Goal: Transaction & Acquisition: Book appointment/travel/reservation

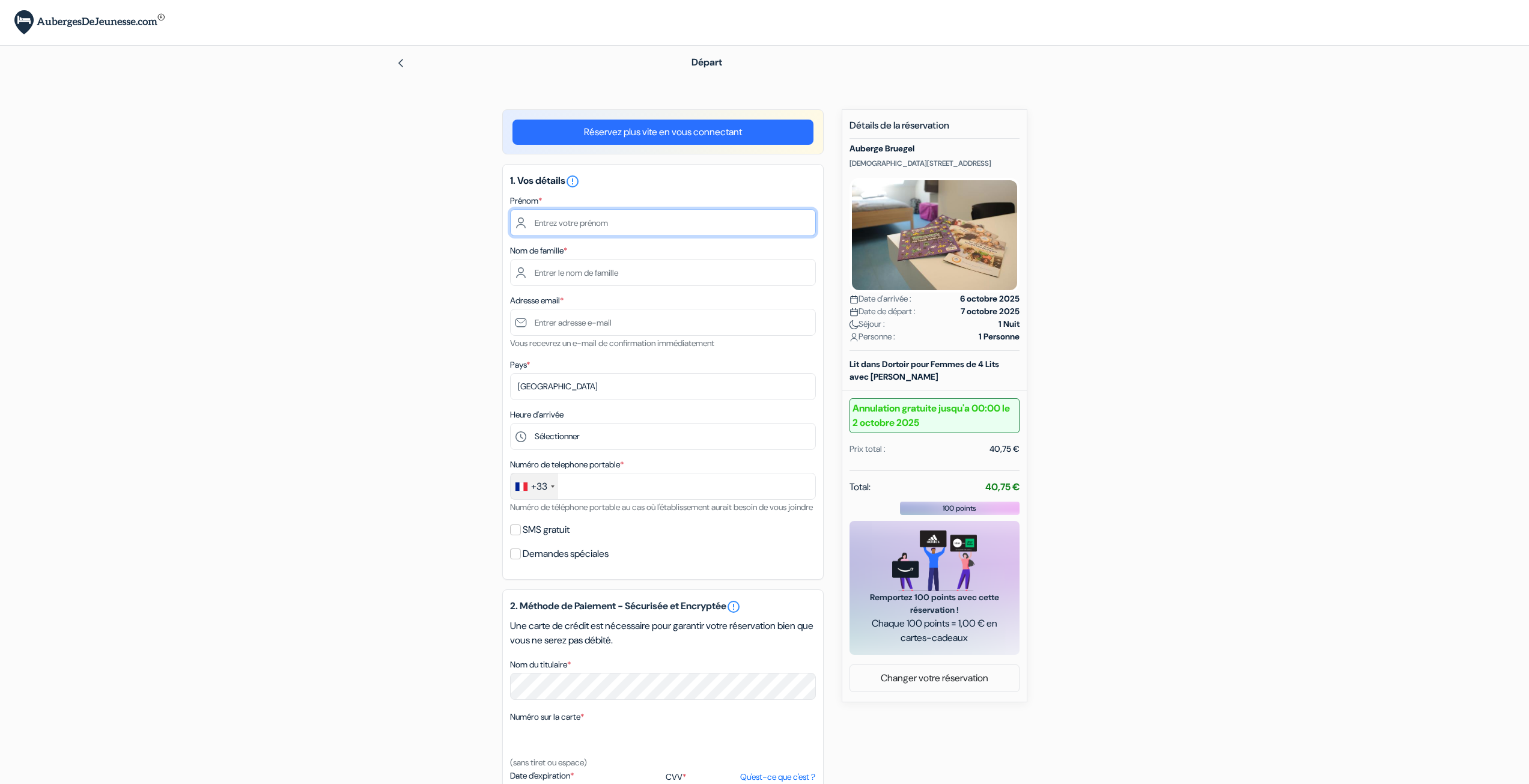
drag, startPoint x: 0, startPoint y: 0, endPoint x: 594, endPoint y: 229, distance: 636.6
click at [594, 229] on input "text" at bounding box center [663, 222] width 306 height 27
type input "[PERSON_NAME]"
type input "Ribeiro"
click at [585, 332] on input "text" at bounding box center [663, 322] width 306 height 27
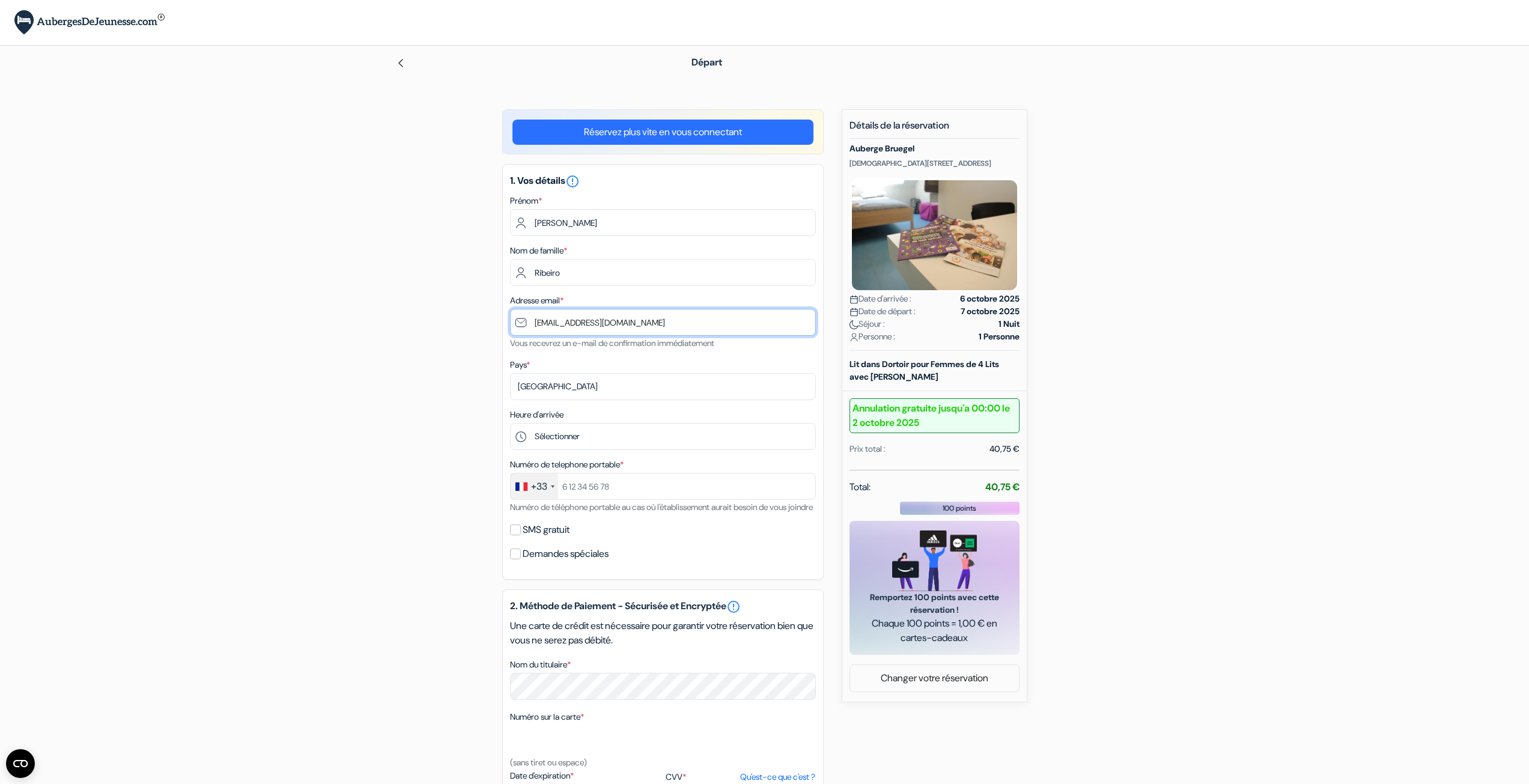
type input "[EMAIL_ADDRESS][DOMAIN_NAME]"
click at [570, 434] on select "Sélectionner 14:00 15:00 16:00 17:00 18:00 19:00 20:00 21:00 22:00" at bounding box center [663, 436] width 306 height 27
click at [1135, 252] on div "add_box Auberge Bruegel Heilige Geeststraat 2, Bruxelles, Belgique Détails de l…" at bounding box center [765, 562] width 793 height 905
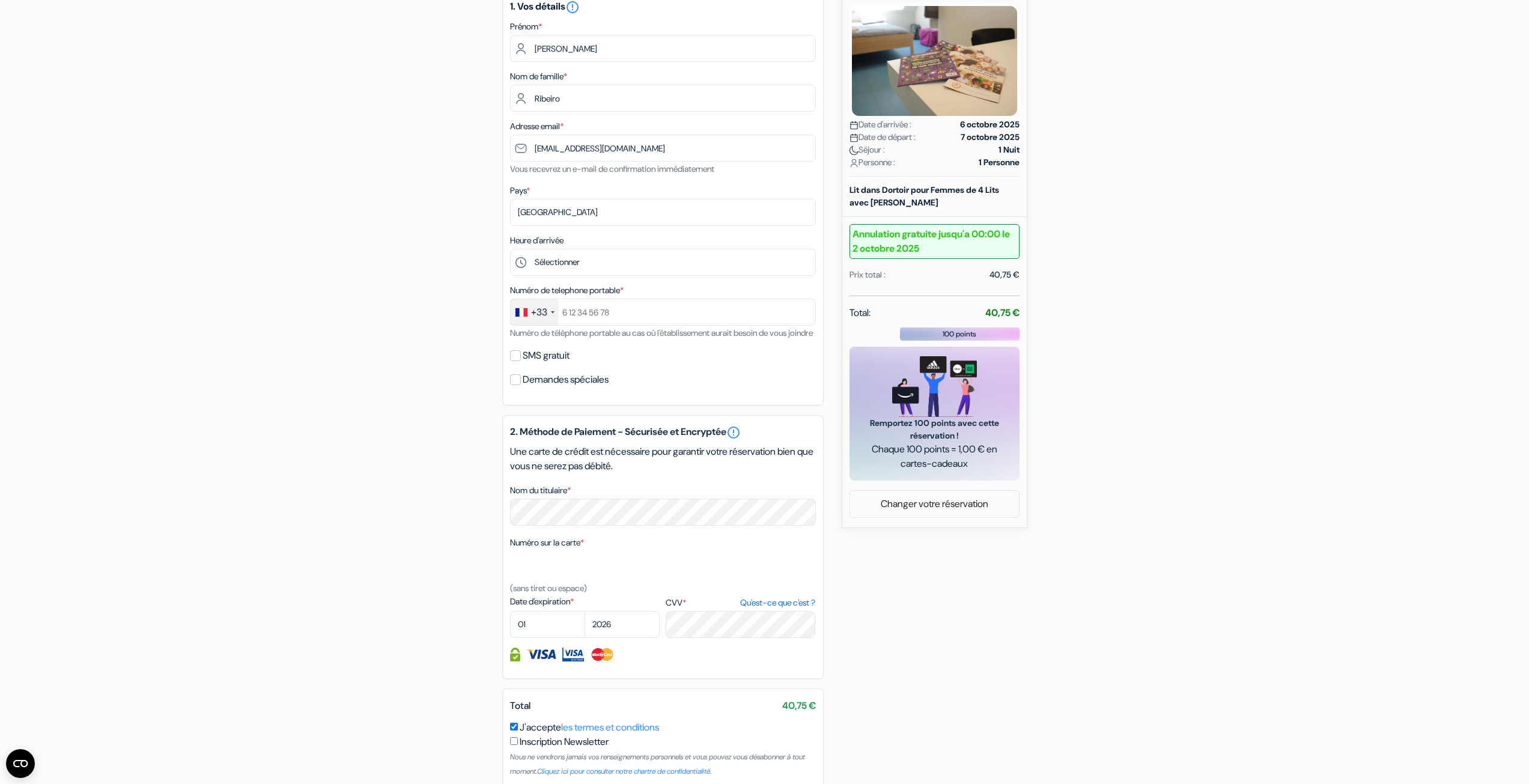
scroll to position [181, 0]
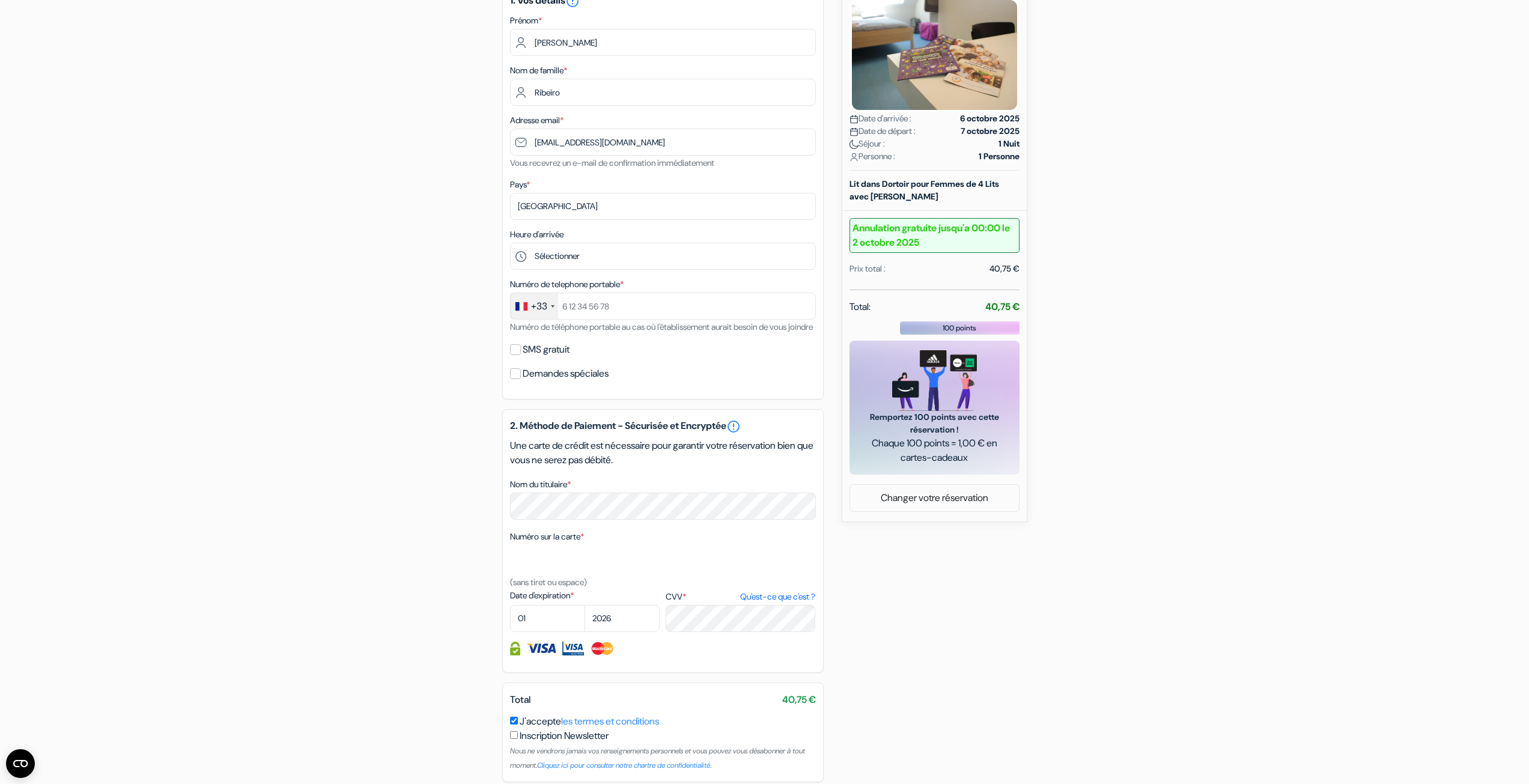
click at [558, 357] on label "SMS gratuit" at bounding box center [546, 349] width 47 height 17
click at [521, 355] on input "SMS gratuit" at bounding box center [515, 349] width 11 height 11
checkbox input "true"
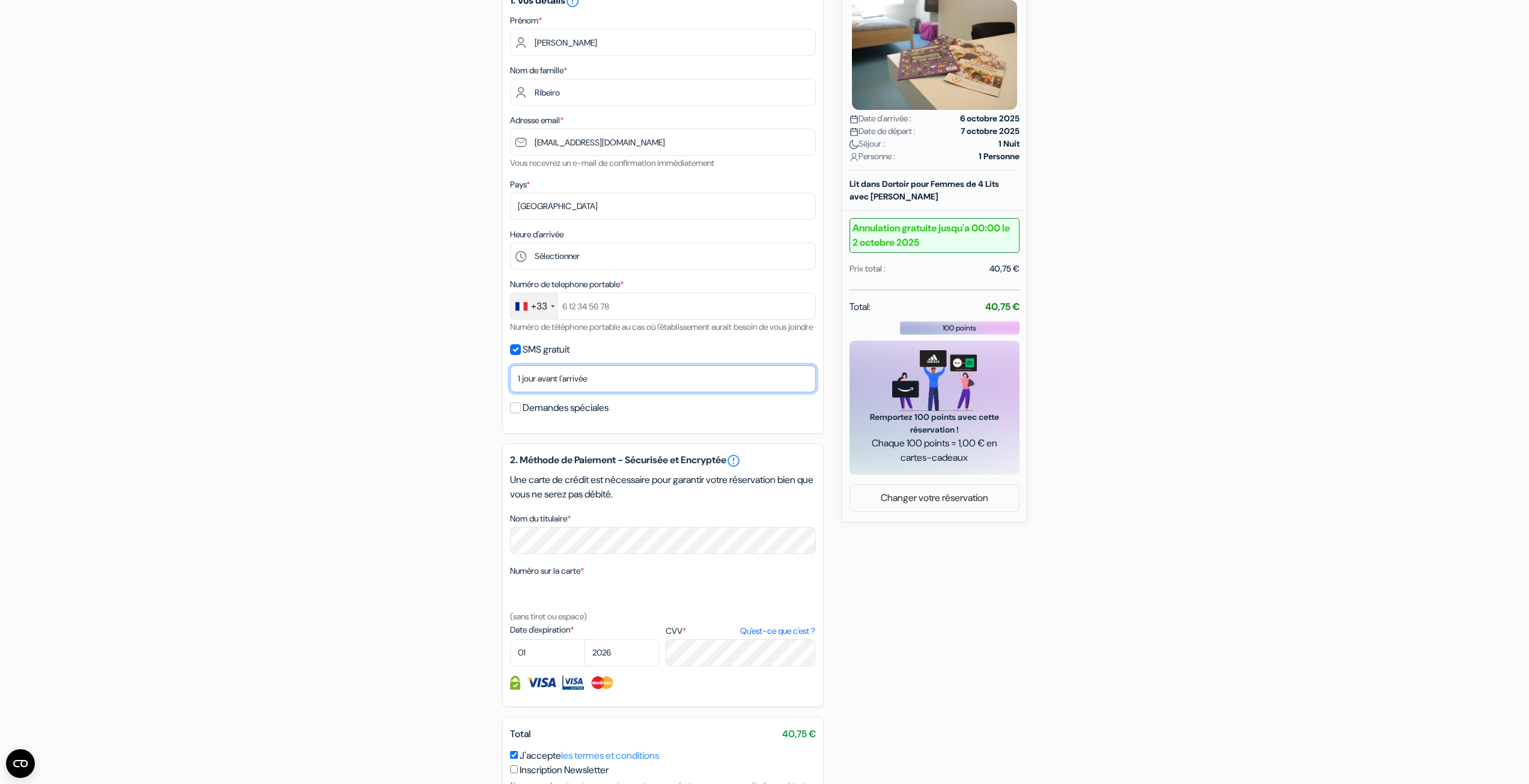
click at [562, 392] on select "Non merci Maintenant Le jour de votre arrivée 1 jour avant l'arrivée 2 jours av…" at bounding box center [663, 378] width 306 height 27
click at [430, 452] on div "add_box Auberge Bruegel Heilige Geeststraat 2, Bruxelles, Belgique Détails de l…" at bounding box center [765, 398] width 793 height 939
select select "10"
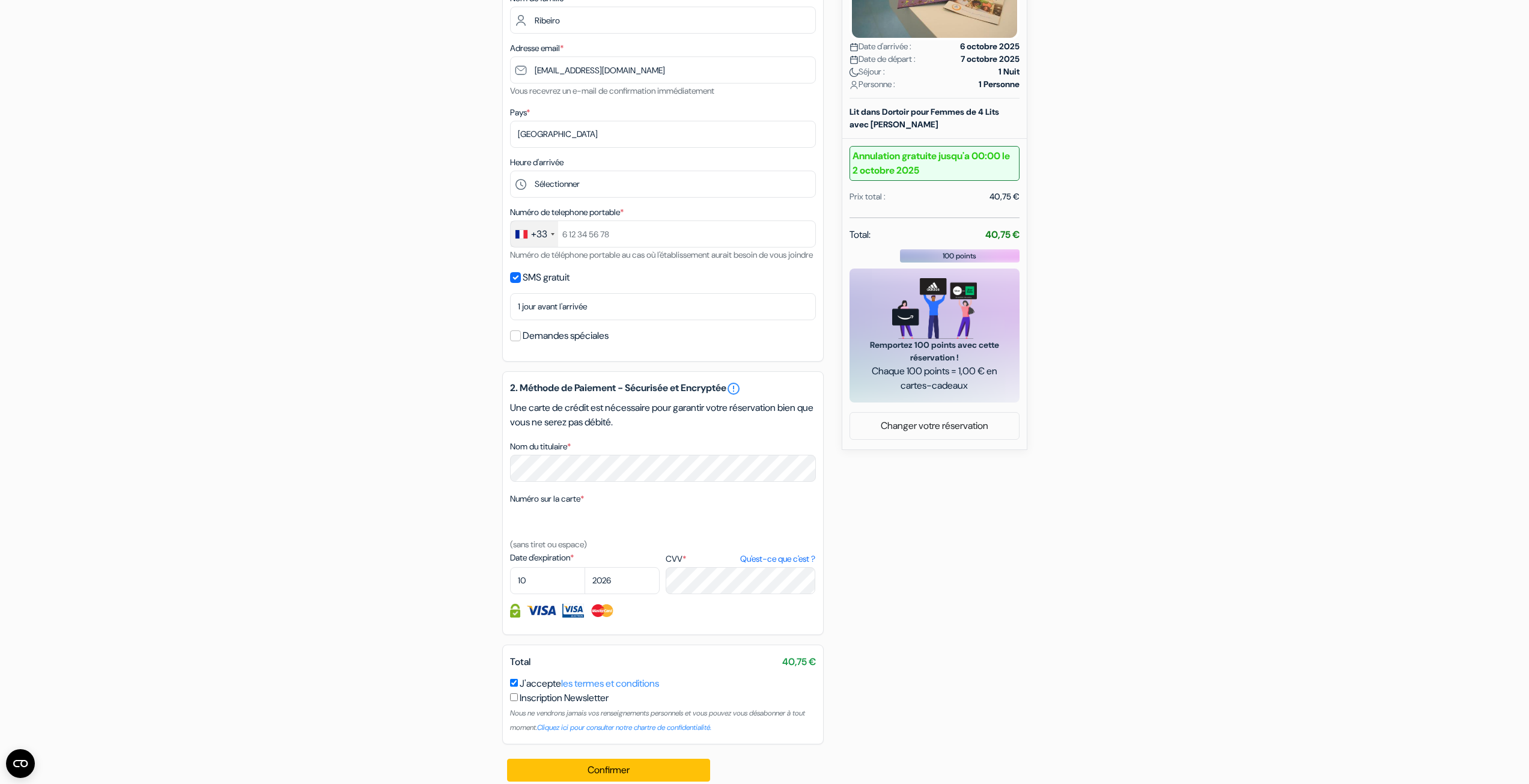
scroll to position [278, 0]
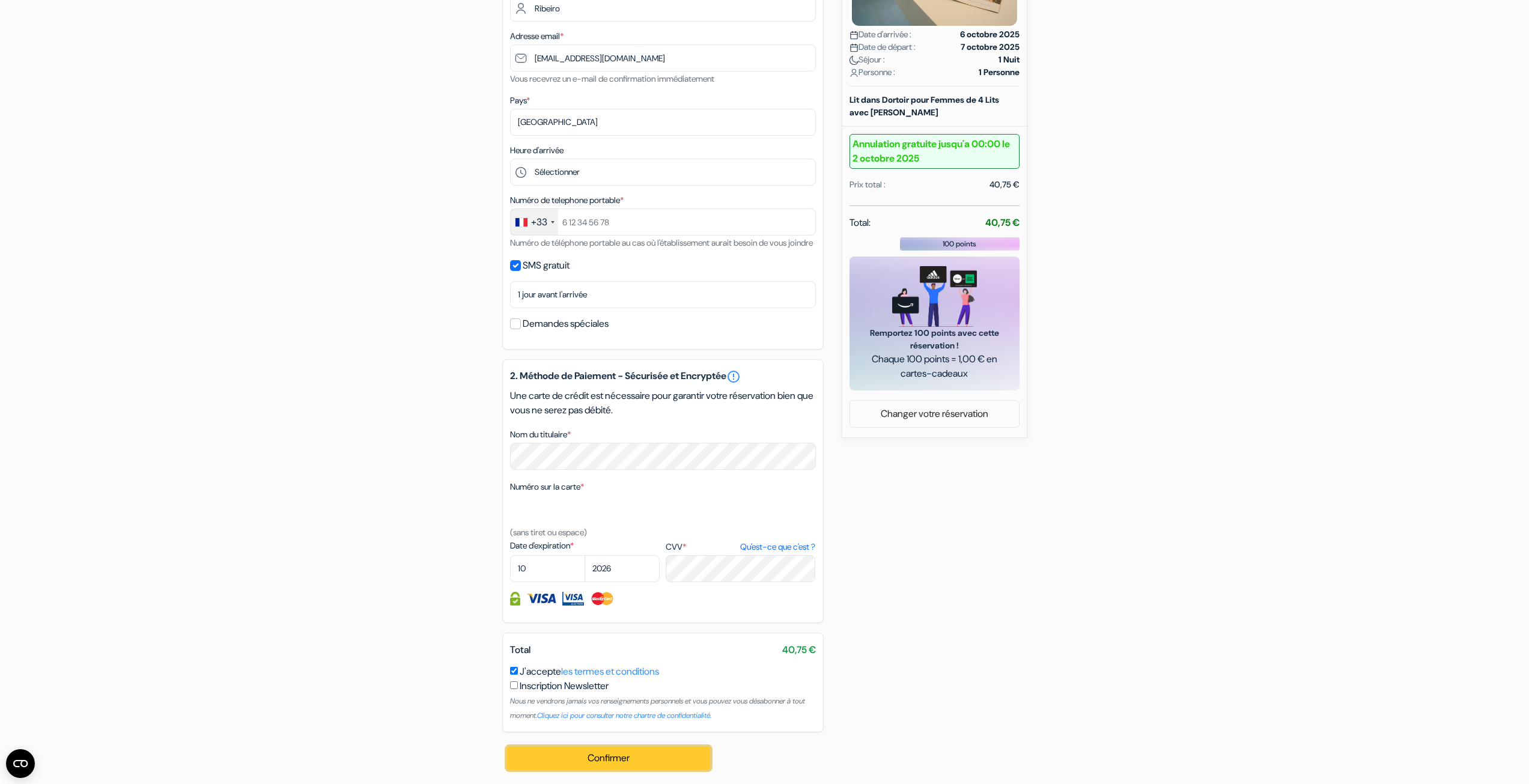
click at [577, 756] on button "Confirmer Loading..." at bounding box center [608, 757] width 204 height 23
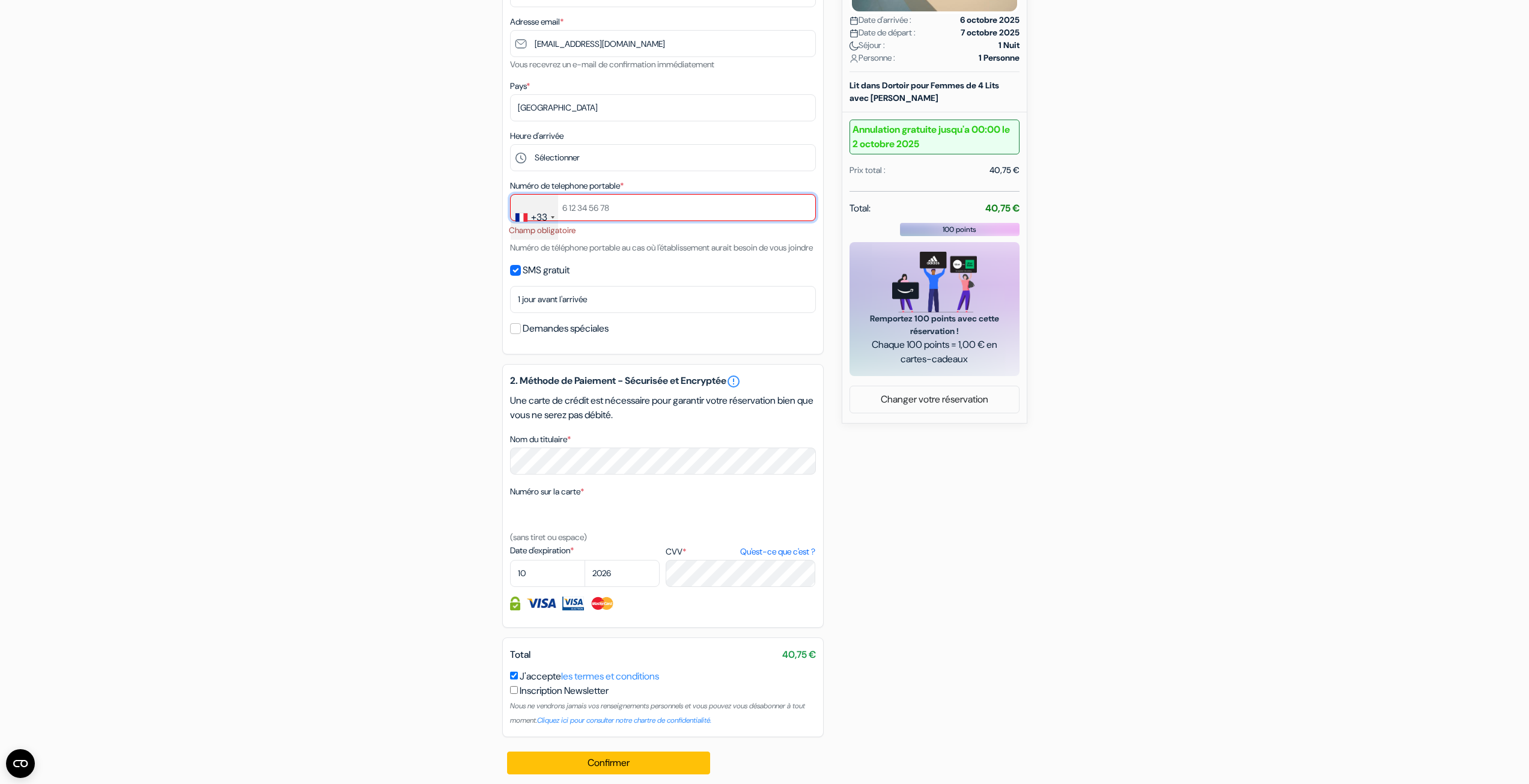
drag, startPoint x: 632, startPoint y: 211, endPoint x: 559, endPoint y: 205, distance: 73.2
click at [559, 205] on input "text" at bounding box center [663, 207] width 306 height 27
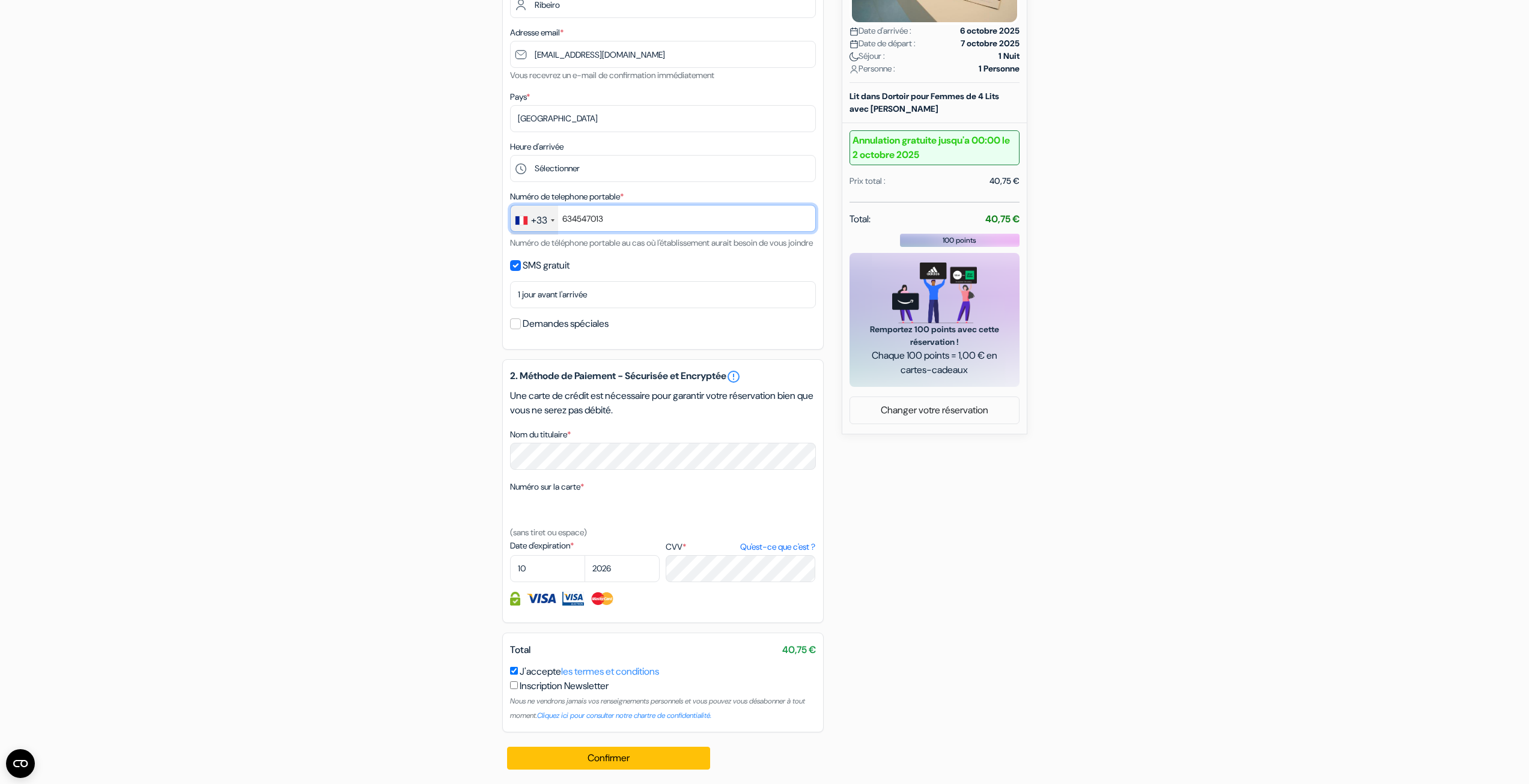
scroll to position [282, 0]
type input "634547013"
click at [624, 754] on button "Confirmer Loading..." at bounding box center [608, 757] width 204 height 23
click at [634, 761] on button "Confirmer Loading..." at bounding box center [608, 757] width 204 height 23
click at [610, 761] on button "Confirmer Loading..." at bounding box center [608, 757] width 204 height 23
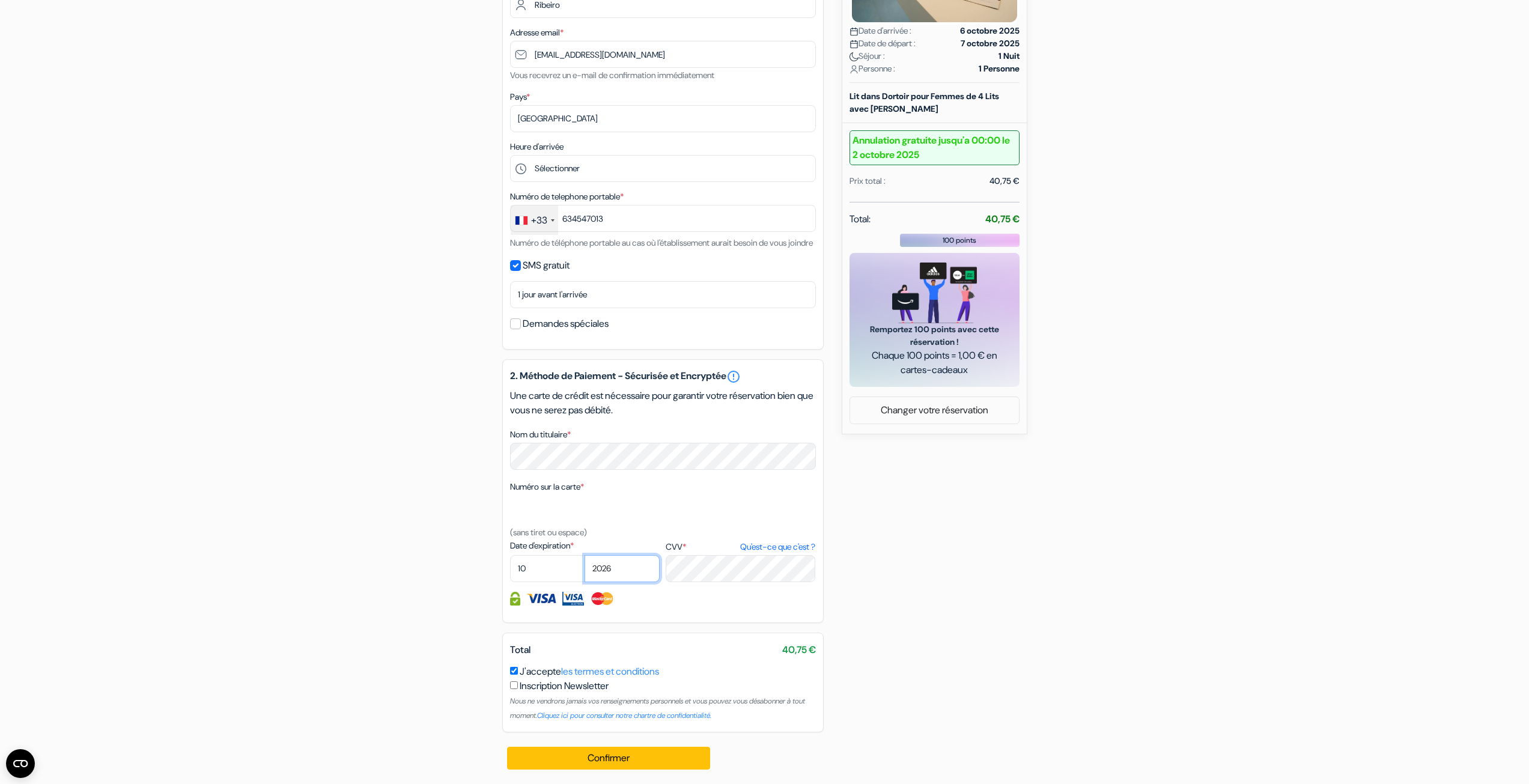
click at [636, 560] on select "2025 2026 2027 2028 2029 2030 2031 2032 2033 2034 2035 2036 2037 2038 2039 2040…" at bounding box center [621, 568] width 75 height 27
click at [584, 555] on select "2025 2026 2027 2028 2029 2030 2031 2032 2033 2034 2035 2036 2037 2038 2039 2040…" at bounding box center [621, 568] width 75 height 27
click at [650, 766] on button "Confirmer Loading..." at bounding box center [608, 757] width 204 height 23
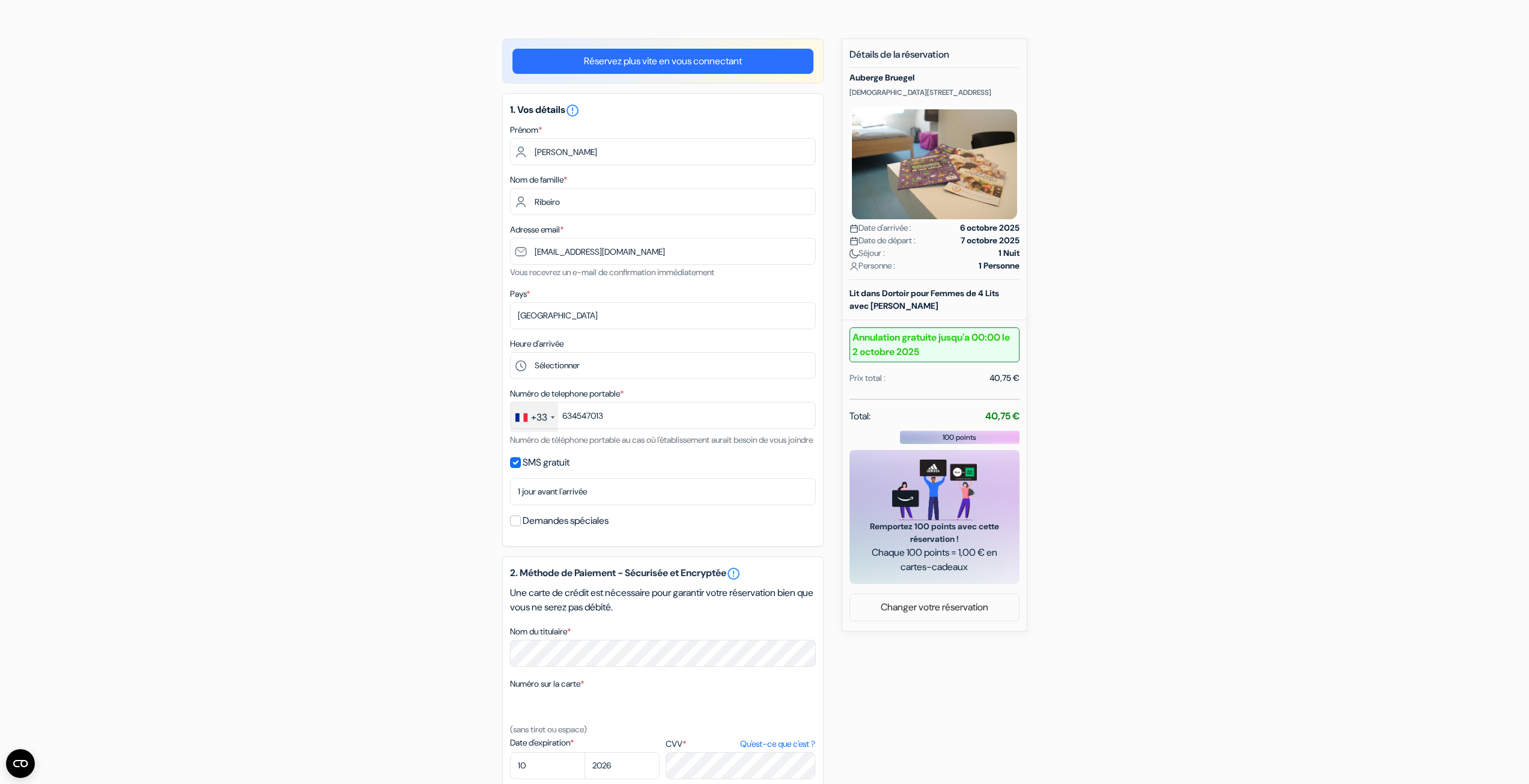
scroll to position [0, 0]
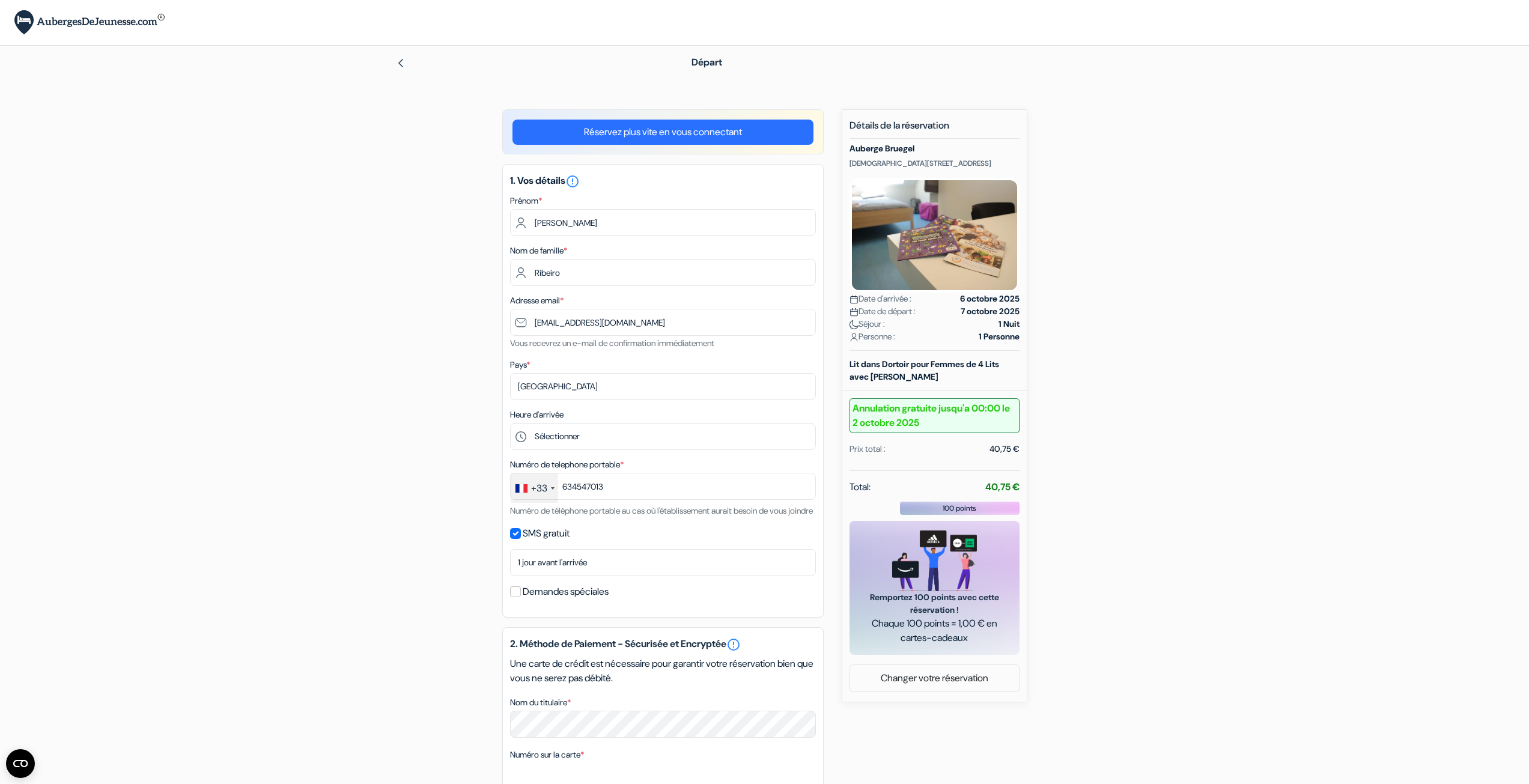
click at [972, 193] on img at bounding box center [935, 235] width 170 height 114
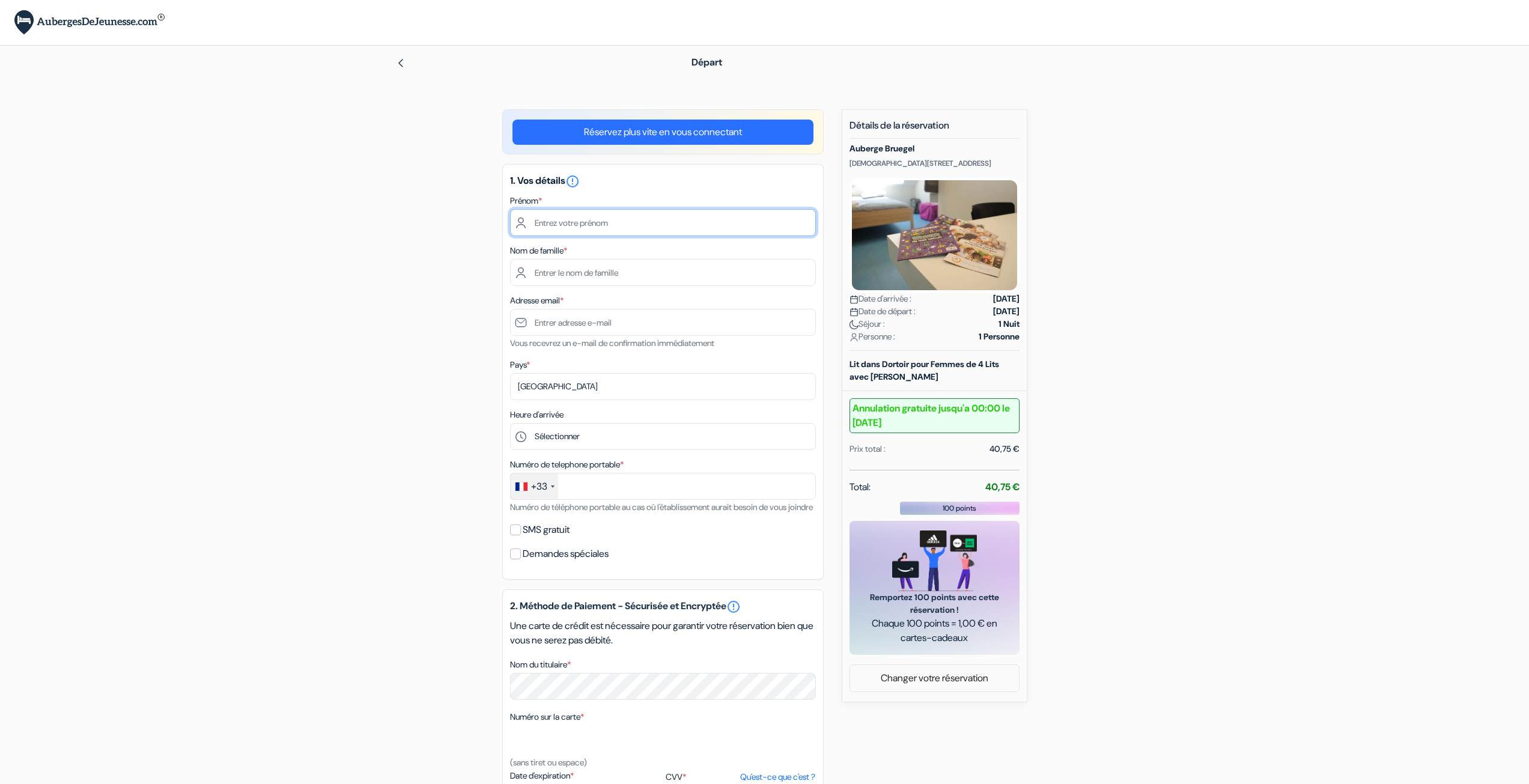
click at [586, 218] on input "text" at bounding box center [663, 222] width 306 height 27
type input "Joana"
type input "Ribeiro"
click at [586, 330] on input "text" at bounding box center [663, 322] width 306 height 27
type input "[EMAIL_ADDRESS][DOMAIN_NAME]"
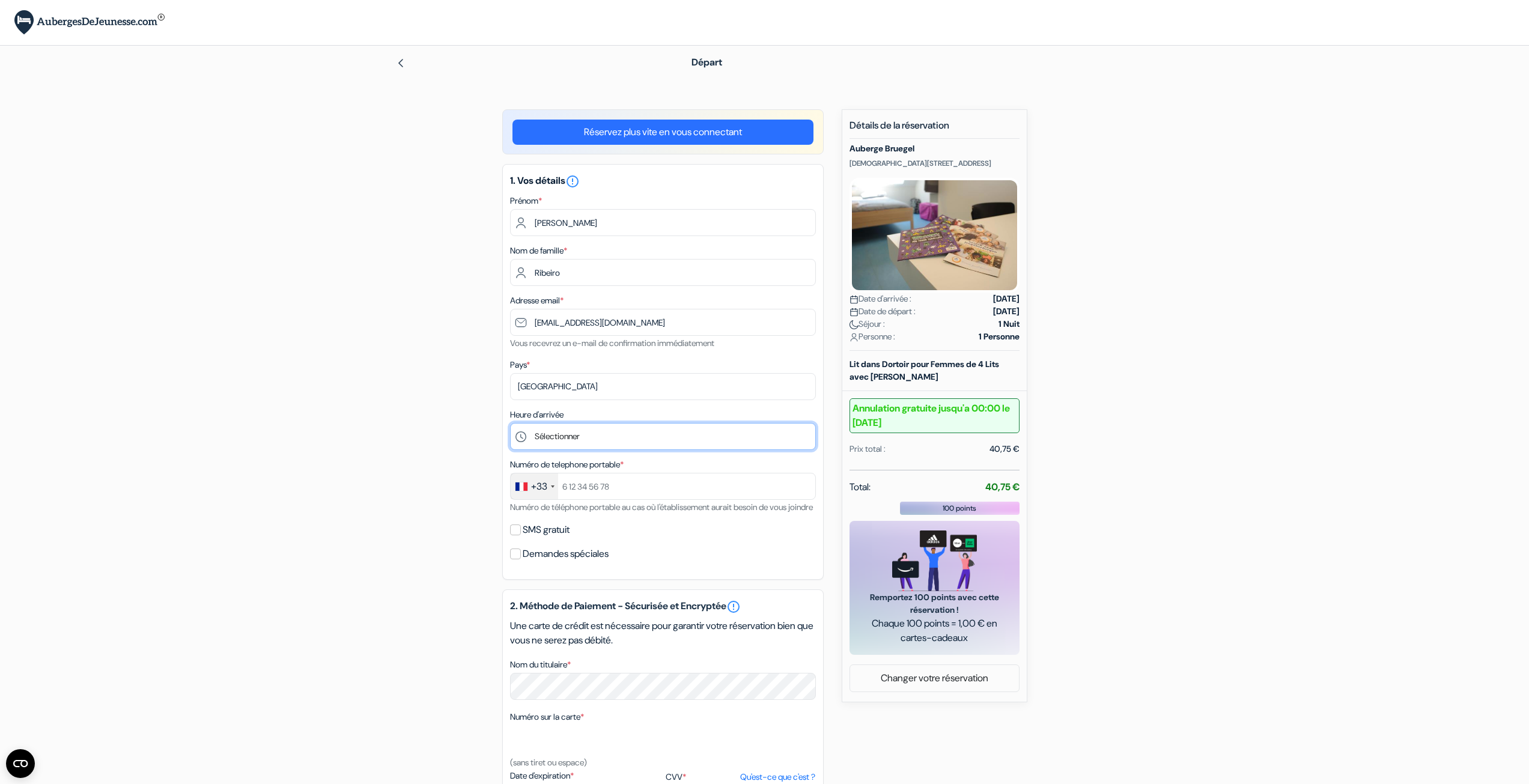
click at [593, 428] on select "Sélectionner 14:00 15:00 16:00 17:00 18:00 19:00 20:00 21:00 22:00" at bounding box center [663, 436] width 306 height 27
click at [434, 429] on div "add_box Auberge Bruegel Heilige Geeststraat 2, Bruxelles, Belgique Détails de l…" at bounding box center [765, 562] width 793 height 905
click at [587, 485] on input "text" at bounding box center [663, 486] width 306 height 27
type input "634547013"
click at [551, 538] on label "SMS gratuit" at bounding box center [546, 530] width 47 height 17
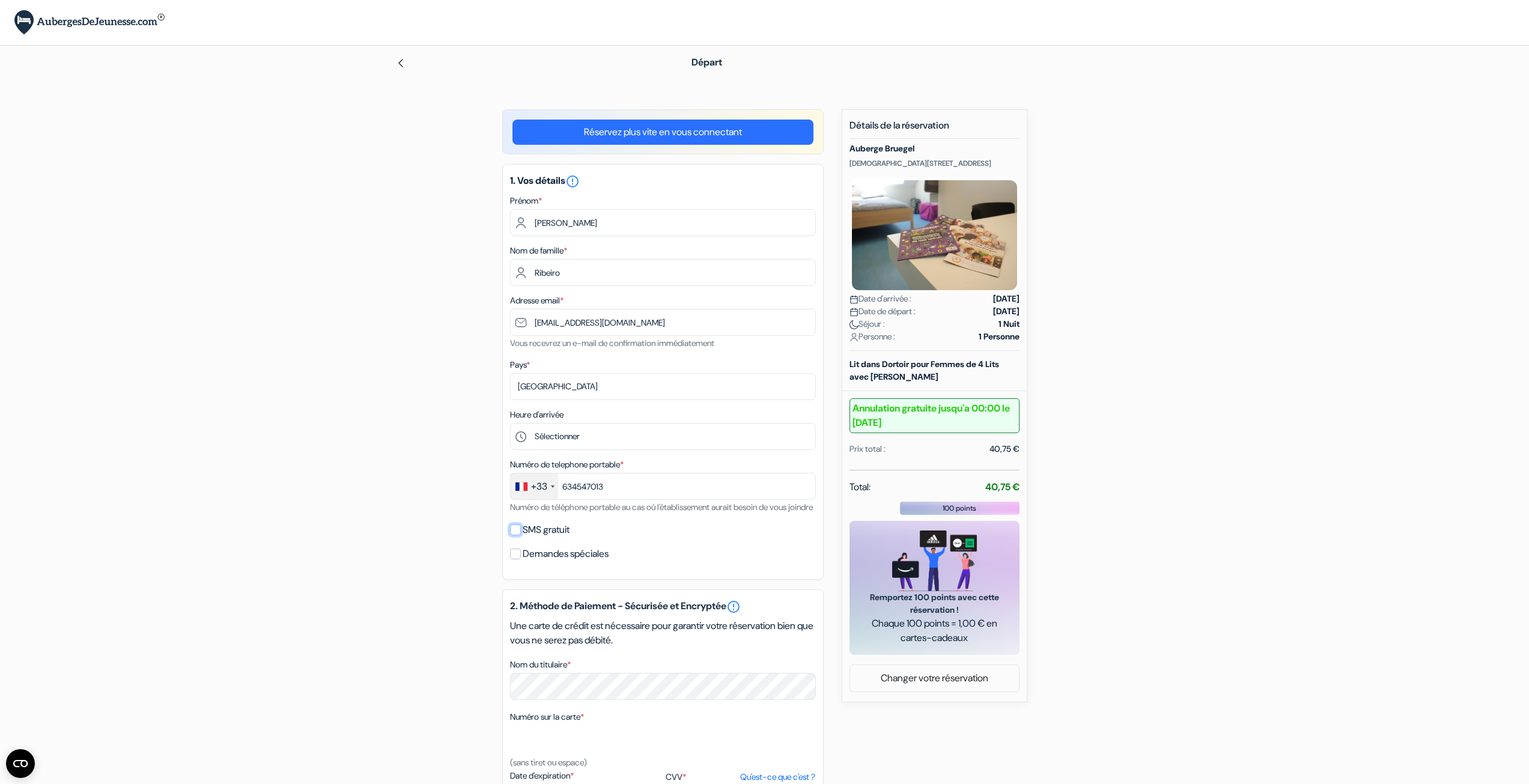
click at [521, 535] on input "SMS gratuit" at bounding box center [515, 530] width 11 height 11
checkbox input "true"
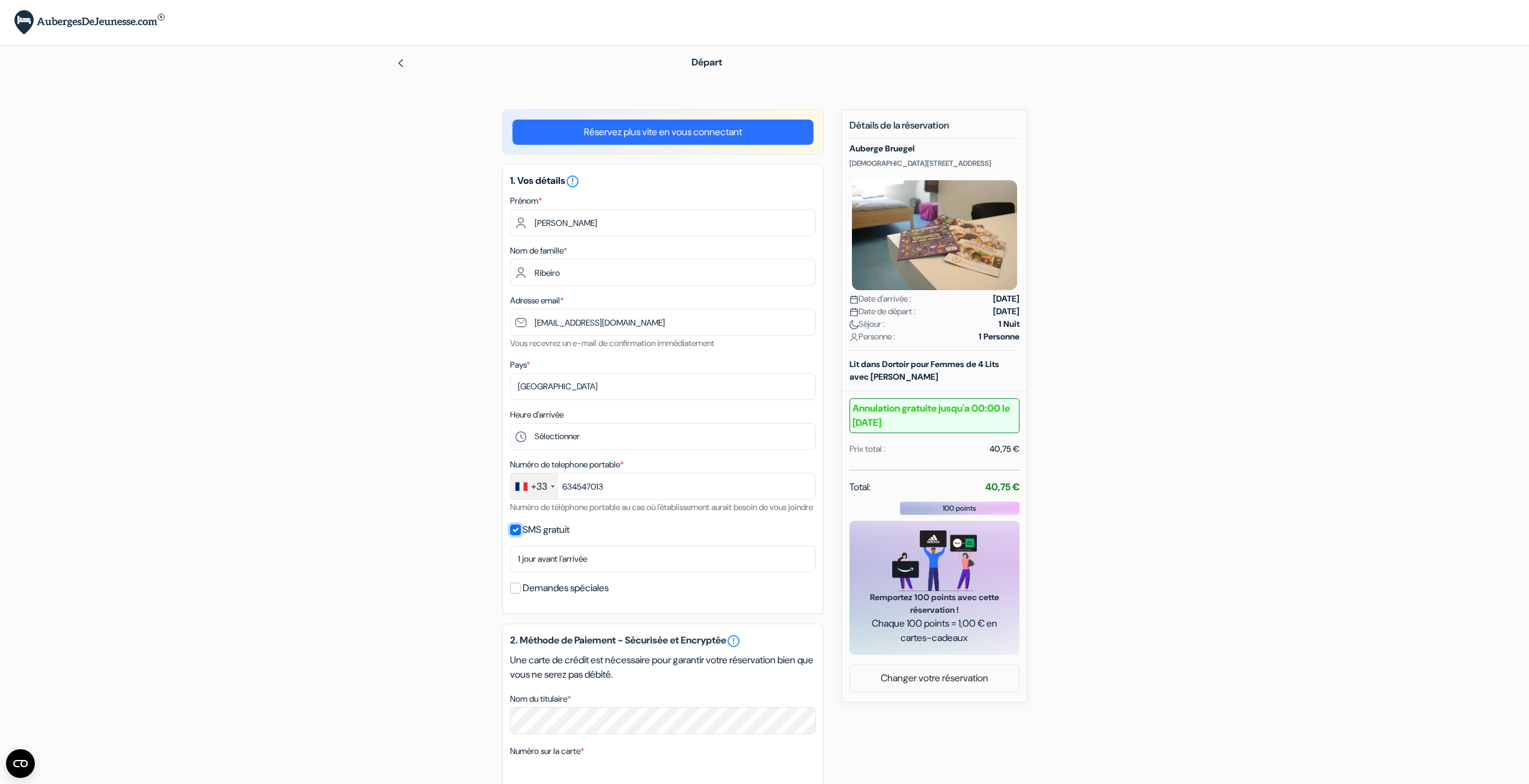
scroll to position [240, 0]
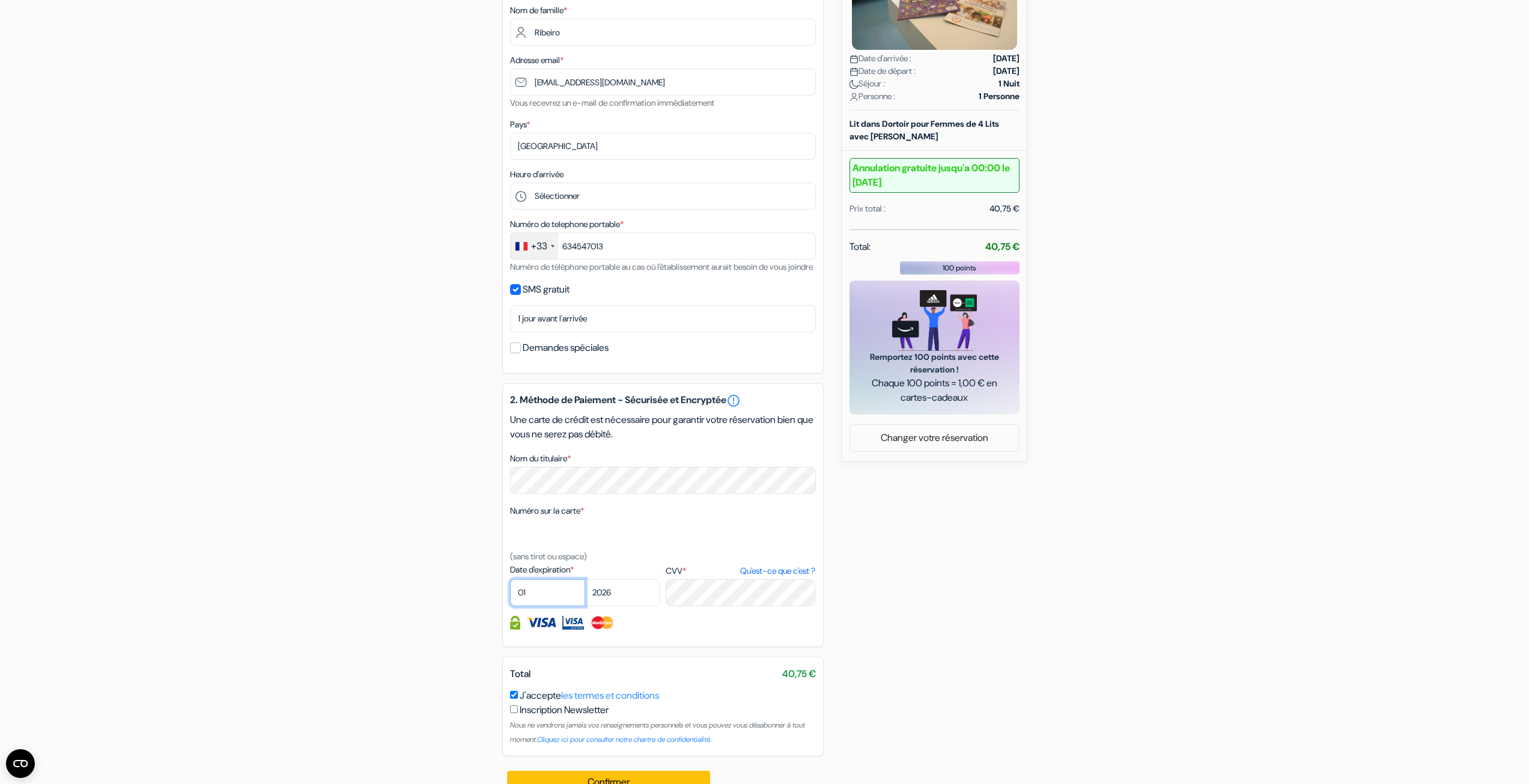
click at [532, 606] on select "01 02 03 04 05 06 07 08 09 10 11 12" at bounding box center [547, 591] width 75 height 27
select select "10"
click at [510, 593] on select "01 02 03 04 05 06 07 08 09 10 11 12" at bounding box center [547, 591] width 75 height 27
click at [625, 606] on select "2025 2026 2027 2028 2029 2030 2031 2032 2033 2034 2035 2036 2037 2038 2039 2040…" at bounding box center [621, 591] width 75 height 27
click at [584, 593] on select "2025 2026 2027 2028 2029 2030 2031 2032 2033 2034 2035 2036 2037 2038 2039 2040…" at bounding box center [621, 591] width 75 height 27
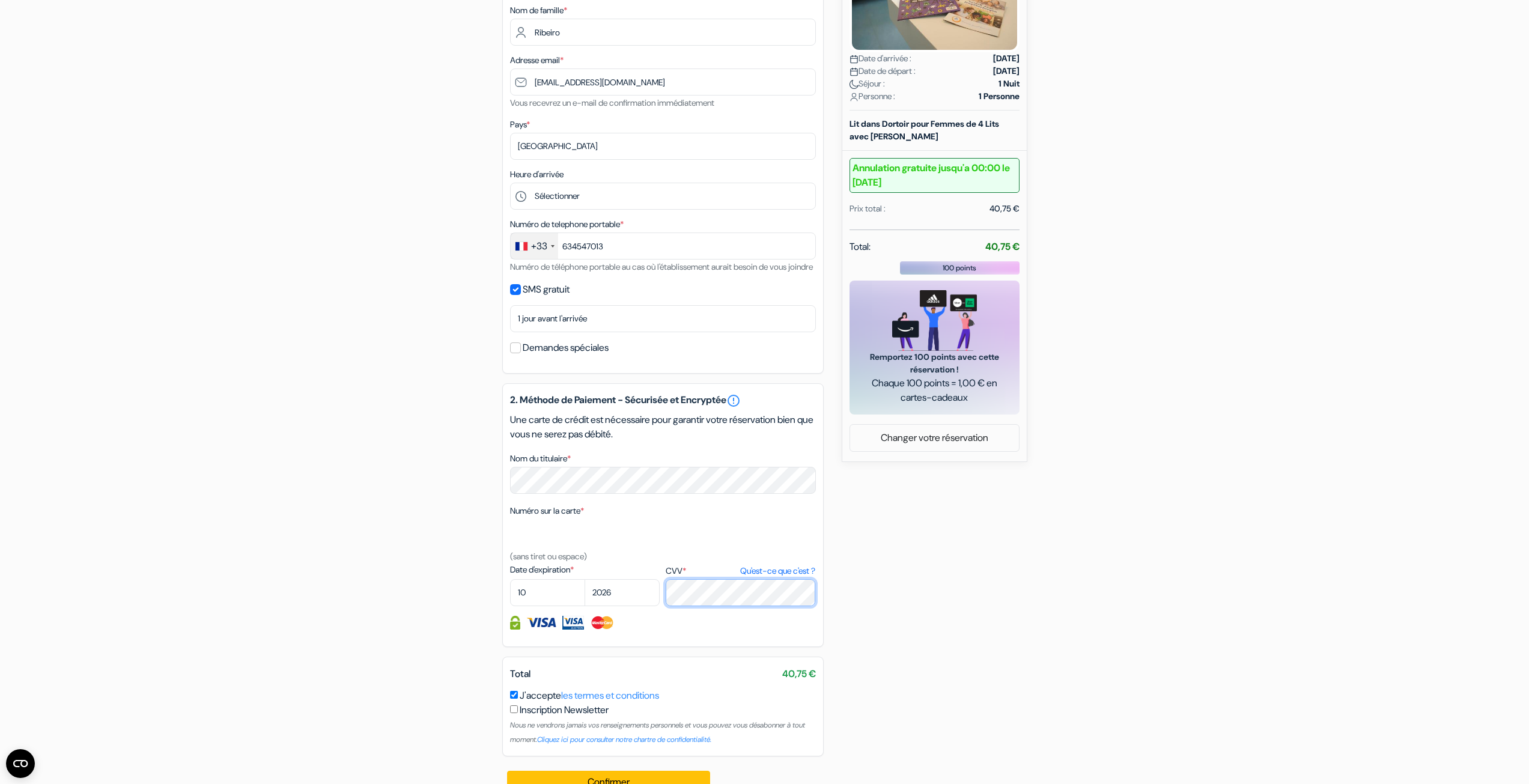
scroll to position [278, 0]
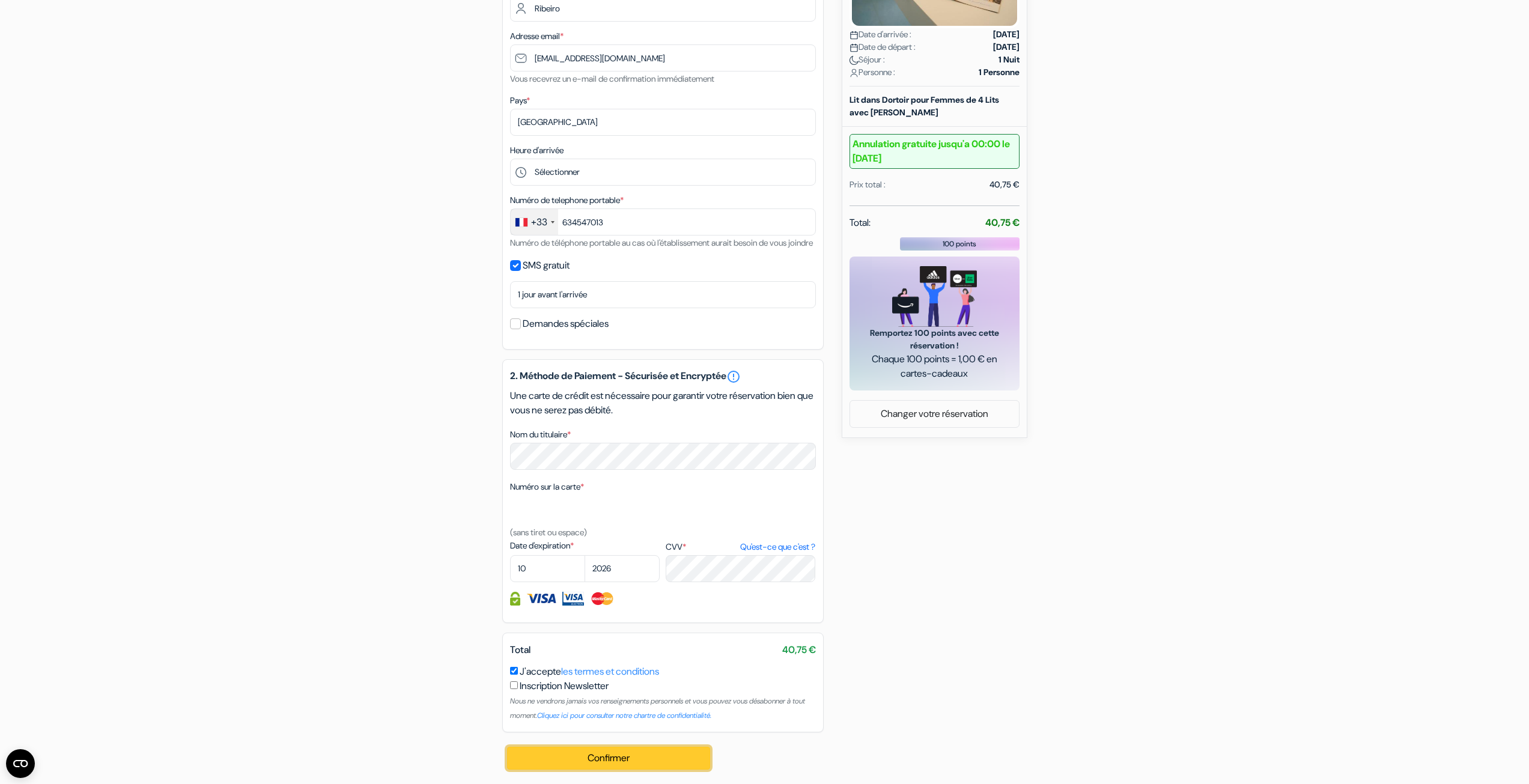
click at [606, 762] on button "Confirmer Loading..." at bounding box center [608, 757] width 204 height 23
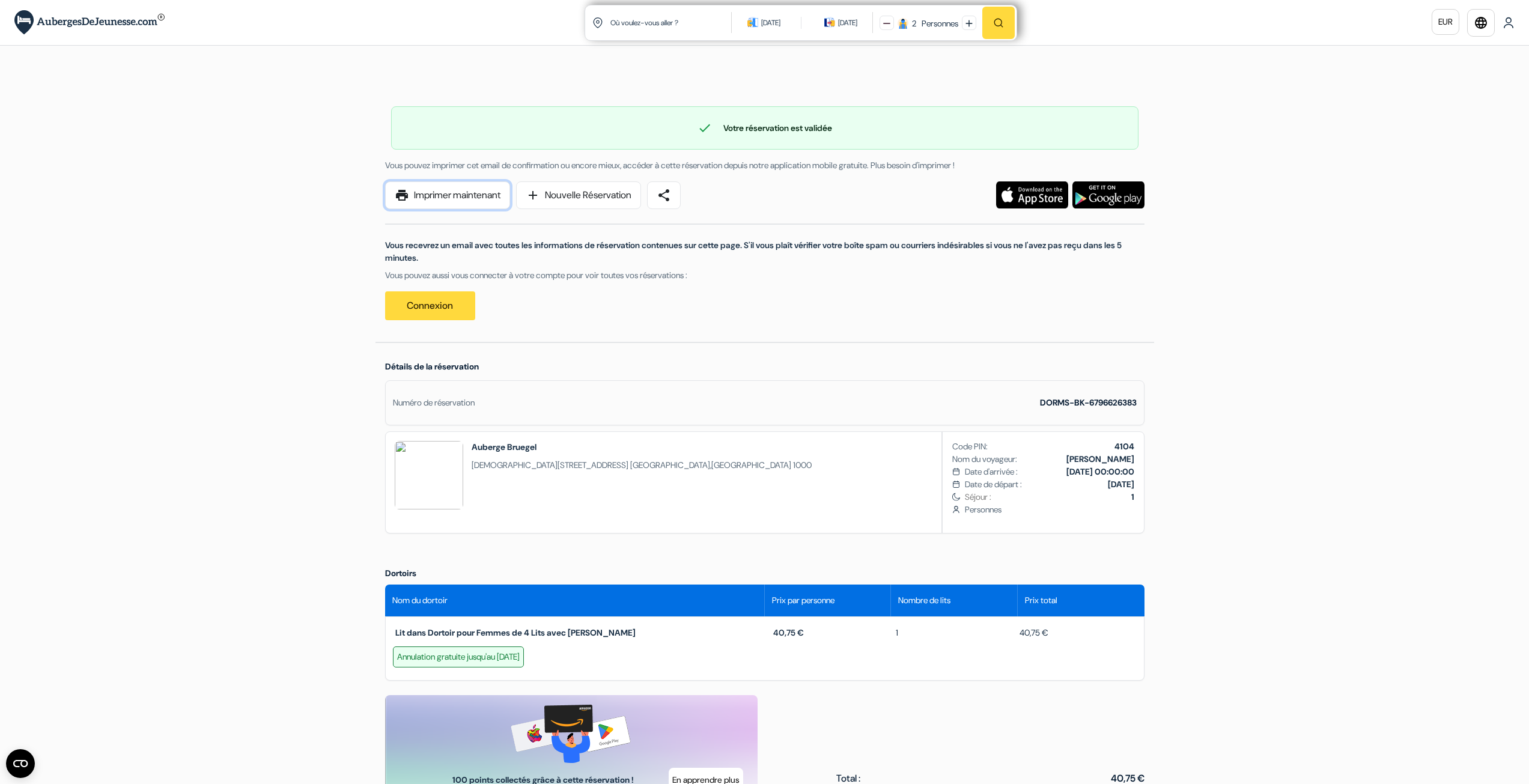
drag, startPoint x: 463, startPoint y: 197, endPoint x: 1263, endPoint y: 669, distance: 928.9
click at [463, 197] on link "print Imprimer maintenant" at bounding box center [448, 195] width 125 height 28
click at [749, 109] on div "check Votre réservation est validée Numéro de réservation: DORMS-BK-6796626383" at bounding box center [764, 127] width 747 height 43
click at [587, 272] on p "Vous pouvez aussi vous connecter à votre compte pour voir toutes vos réservatio…" at bounding box center [765, 275] width 759 height 13
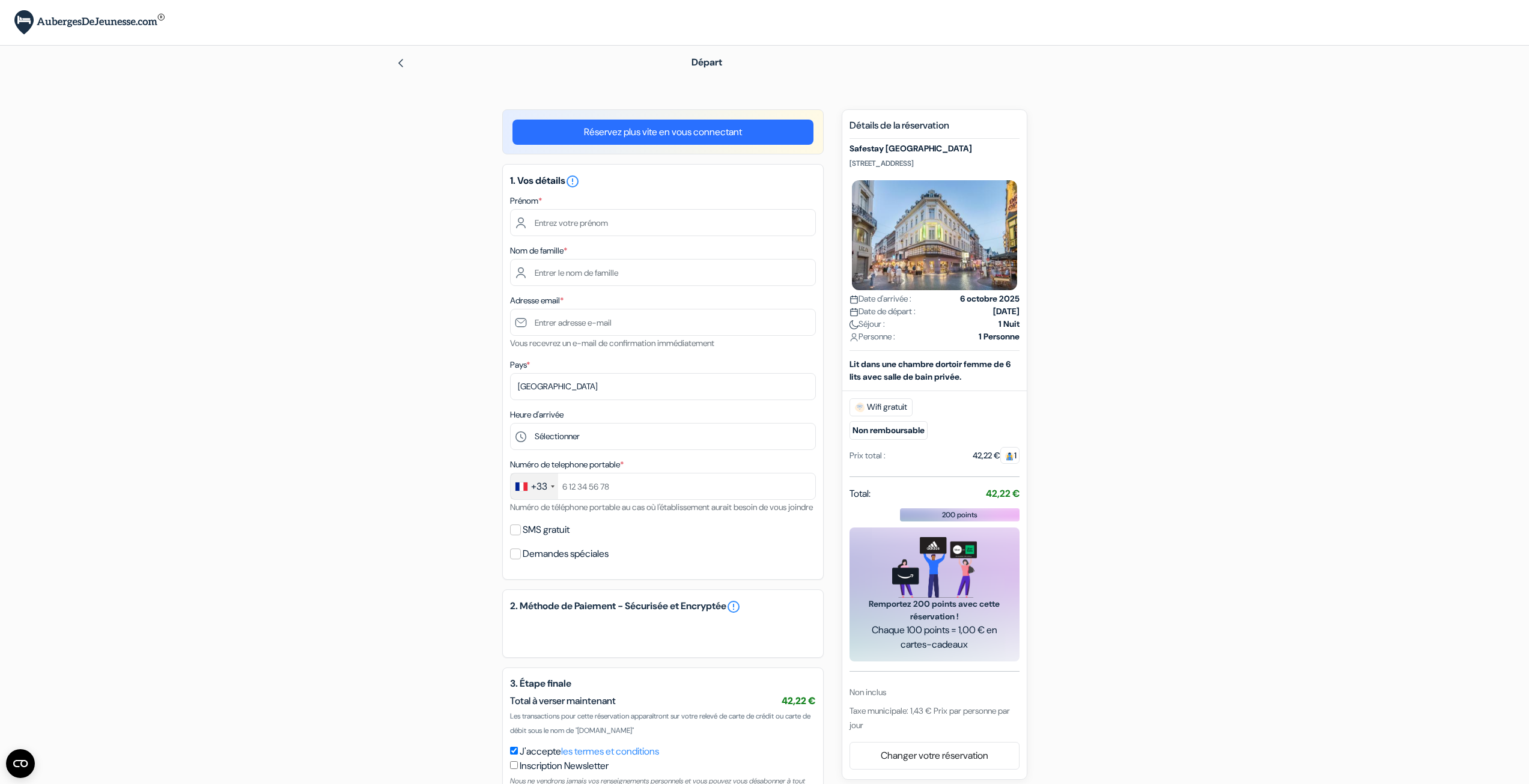
click at [578, 225] on input "text" at bounding box center [663, 222] width 306 height 27
click at [587, 224] on input "text" at bounding box center [663, 222] width 306 height 27
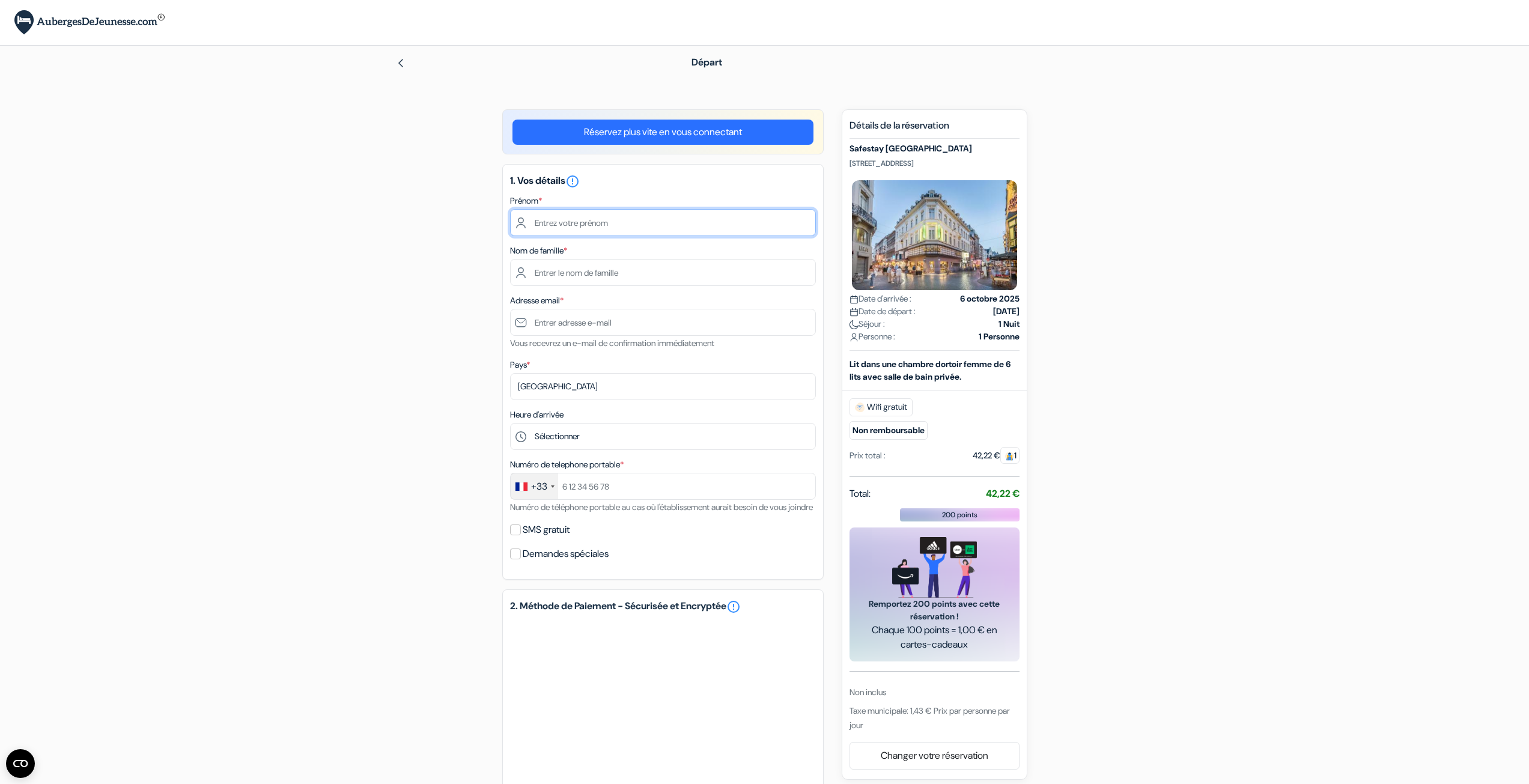
click at [591, 220] on input "text" at bounding box center [663, 222] width 306 height 27
type input "[PERSON_NAME]"
type input "Ribeiro"
click at [596, 322] on input "text" at bounding box center [663, 322] width 306 height 27
type input "[EMAIL_ADDRESS][DOMAIN_NAME]"
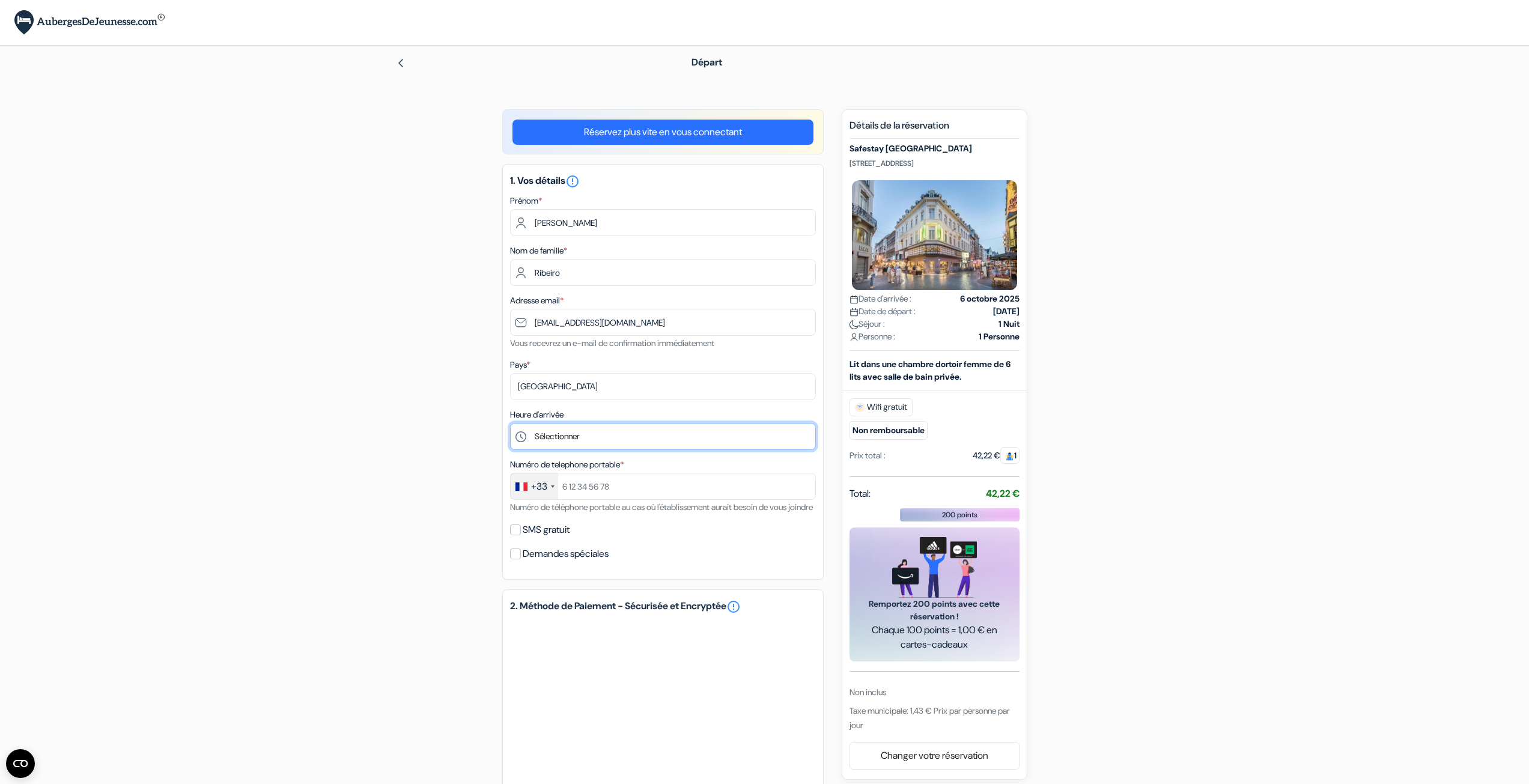
click at [569, 427] on select "Sélectionner 1:00 2:00 3:00 4:00 5:00 6:00 7:00 8:00 9:00 10:00 11:00 12:00 13:…" at bounding box center [663, 436] width 306 height 27
drag, startPoint x: 476, startPoint y: 412, endPoint x: 488, endPoint y: 428, distance: 20.0
click at [476, 412] on div "add_box Safestay Brussels Grand Place Rue Grétry 53, 1000 Bruxelles, Belgium, B…" at bounding box center [765, 570] width 793 height 921
click at [605, 481] on input "text" at bounding box center [663, 486] width 306 height 27
type input "634547013"
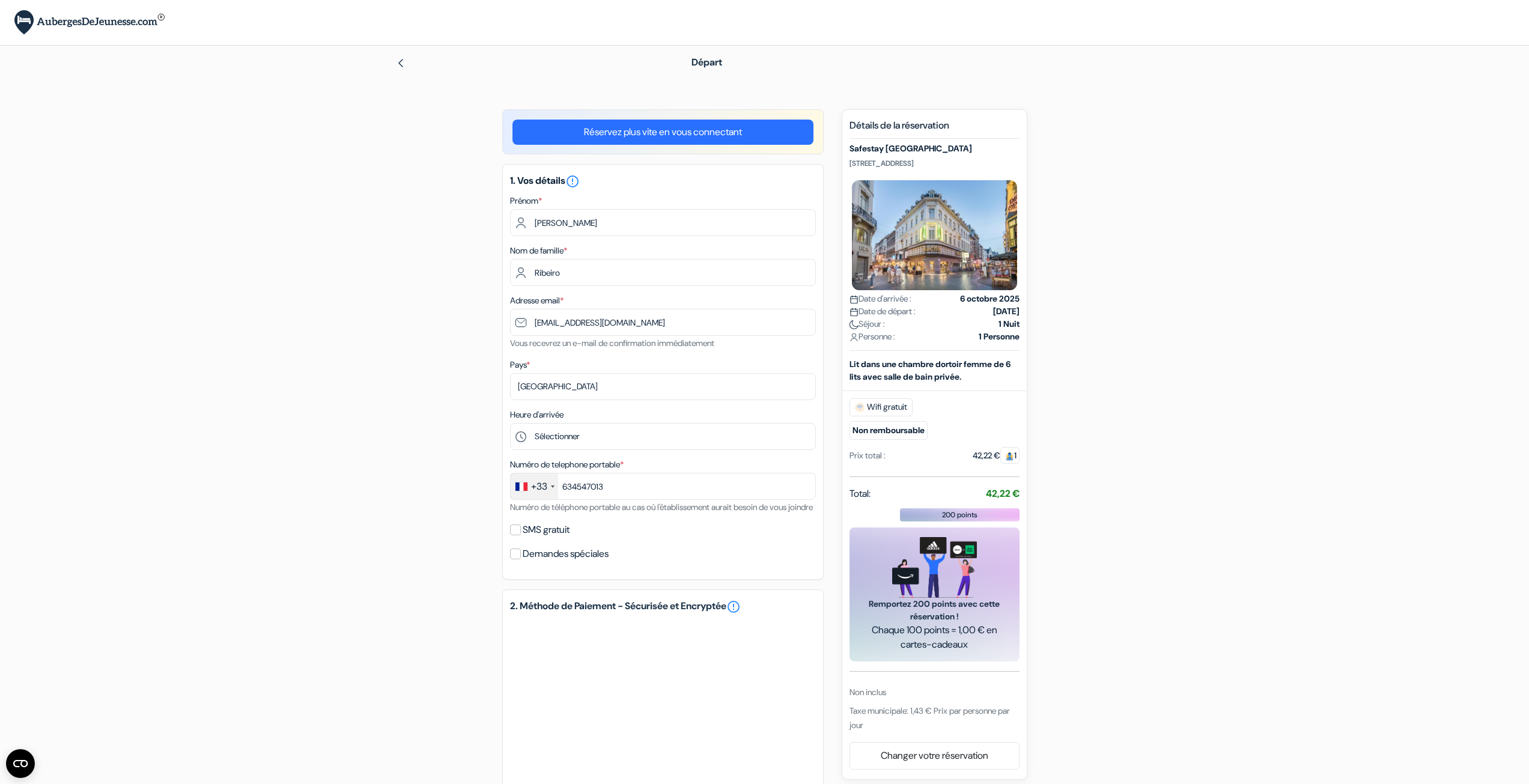
click at [565, 538] on label "SMS gratuit" at bounding box center [546, 530] width 47 height 17
click at [521, 535] on input "SMS gratuit" at bounding box center [515, 530] width 11 height 11
checkbox input "true"
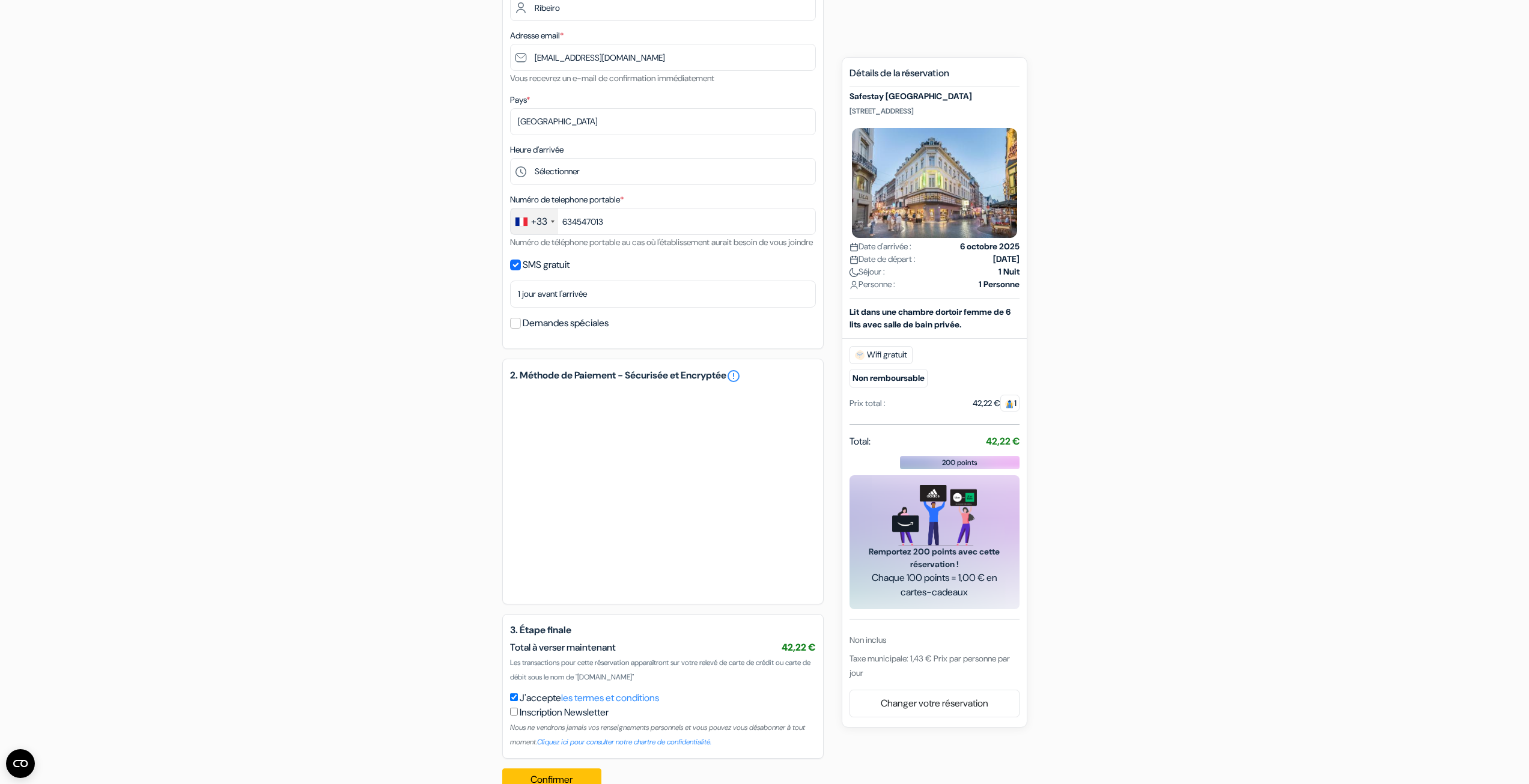
scroll to position [309, 0]
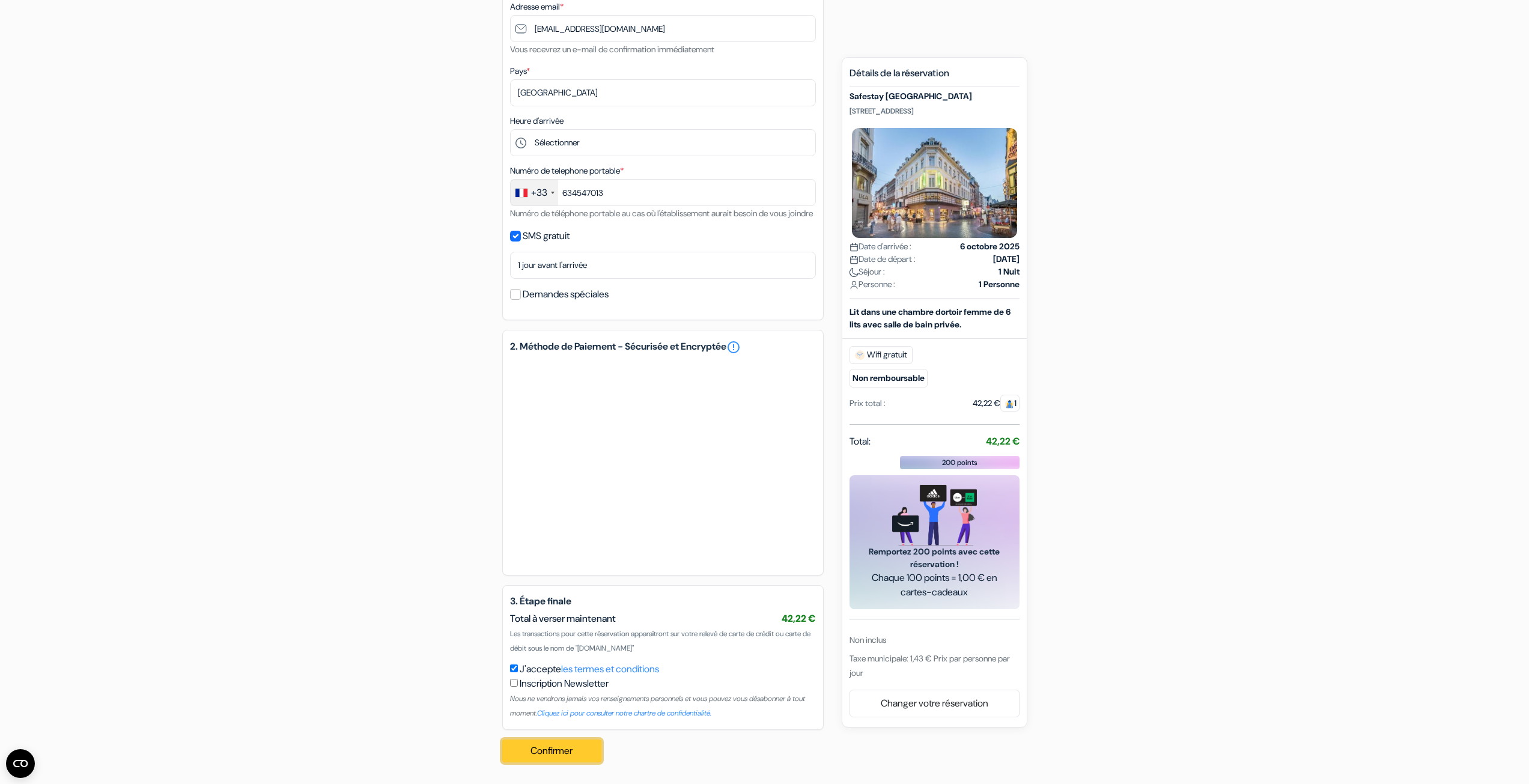
click at [554, 752] on button "Confirmer Loading..." at bounding box center [552, 750] width 100 height 23
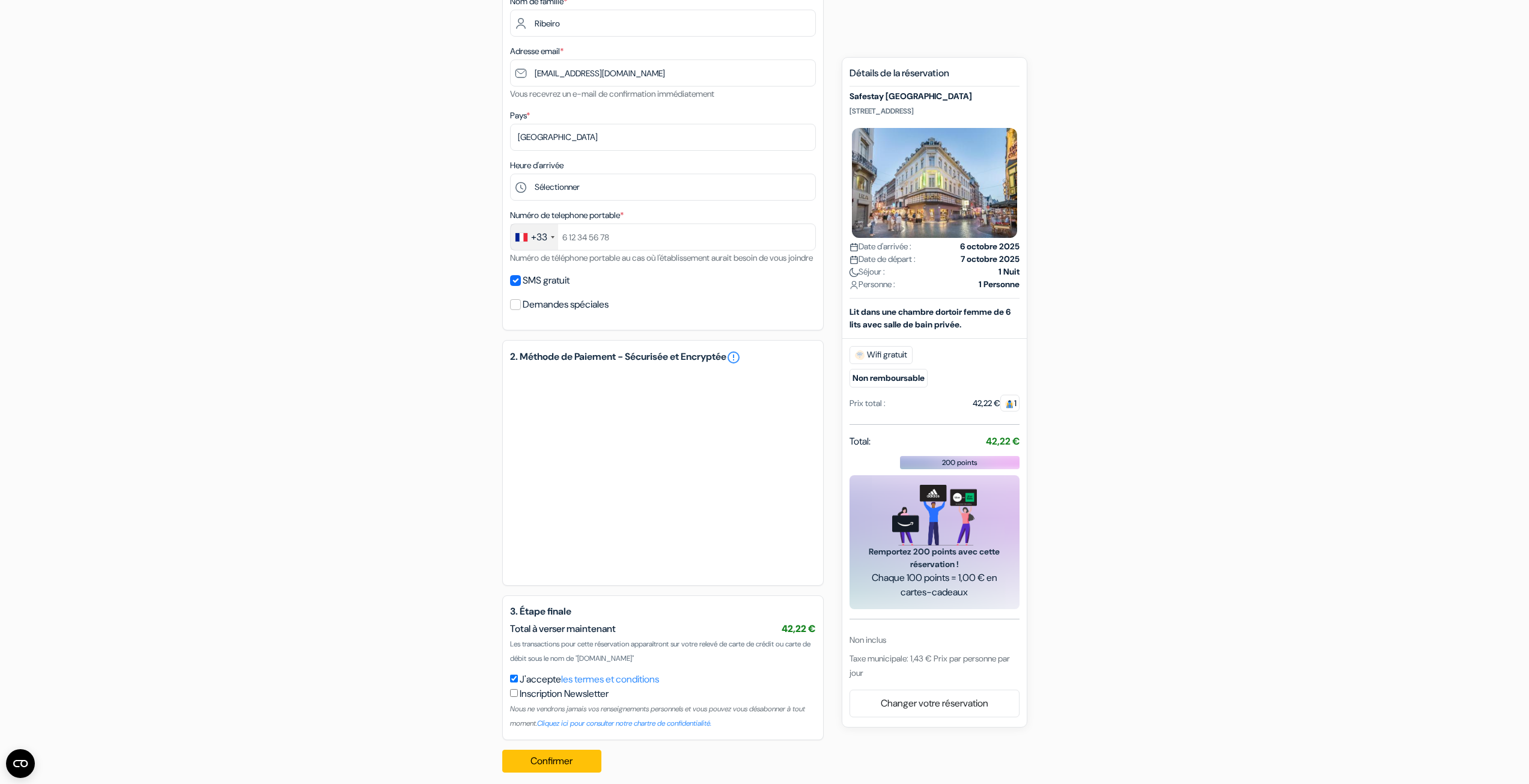
scroll to position [275, 0]
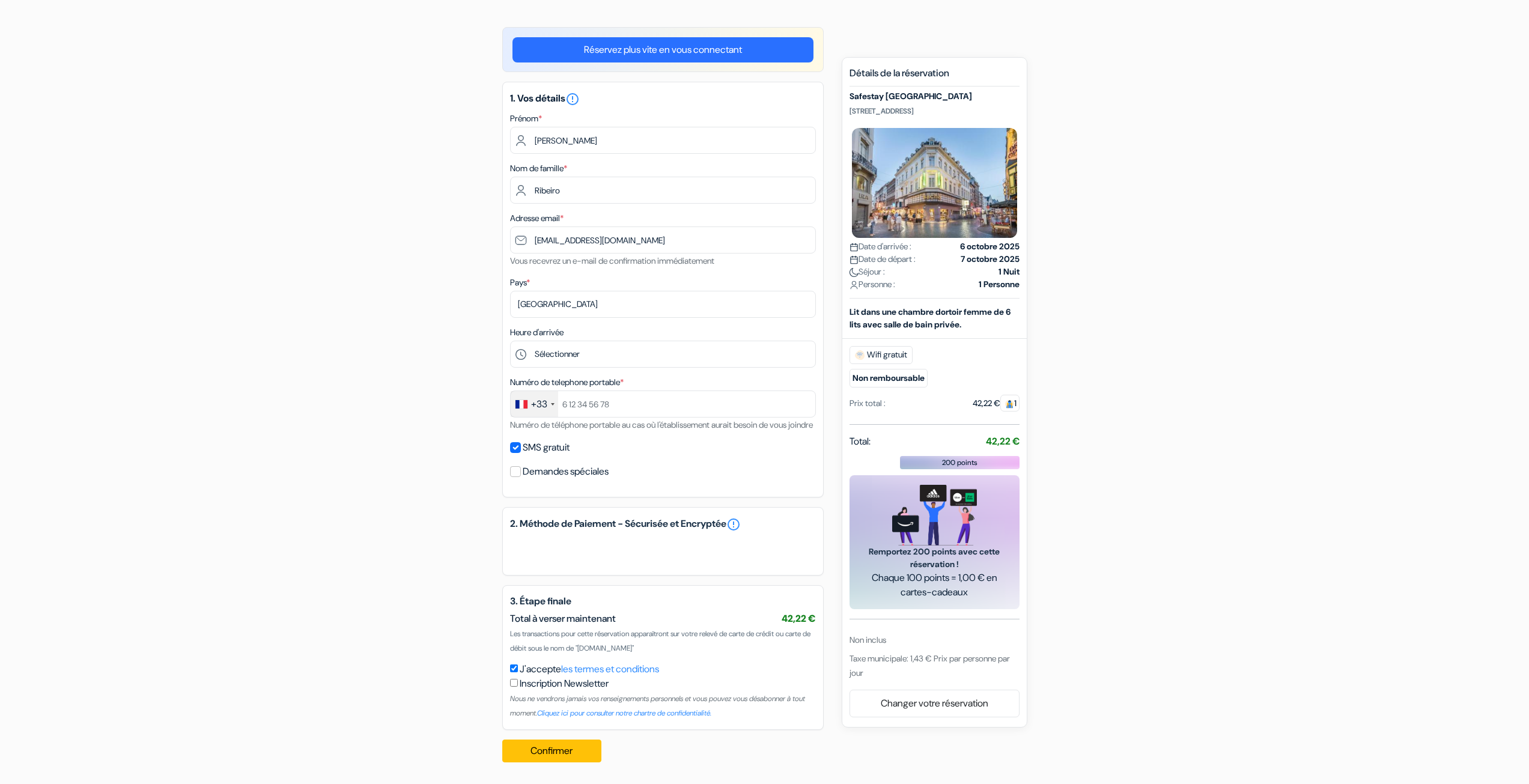
scroll to position [97, 0]
